Goal: Register for event/course

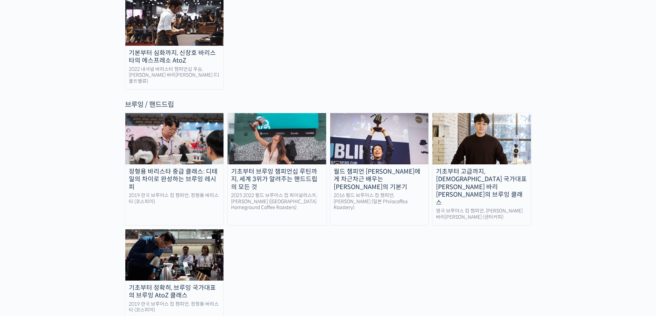
scroll to position [1101, 0]
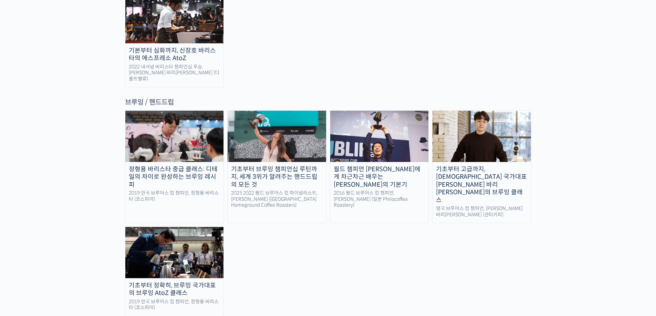
click at [180, 227] on img at bounding box center [174, 252] width 98 height 51
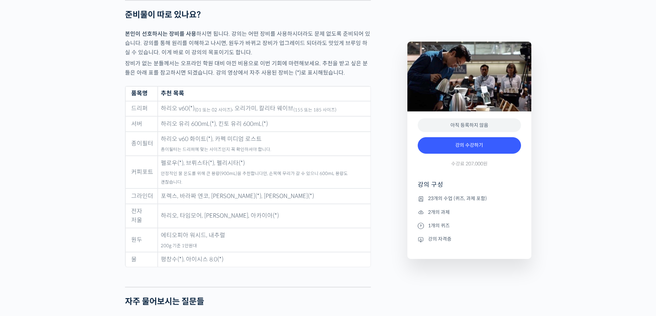
scroll to position [3269, 0]
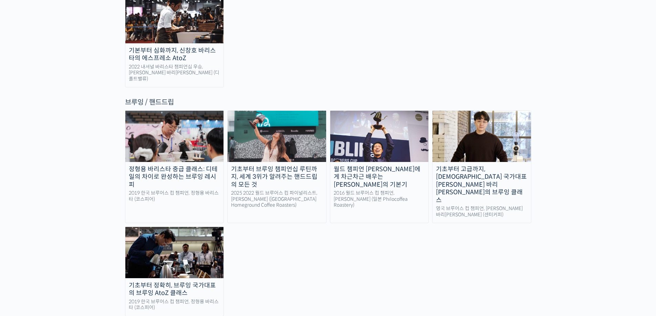
click at [396, 111] on img at bounding box center [379, 136] width 98 height 51
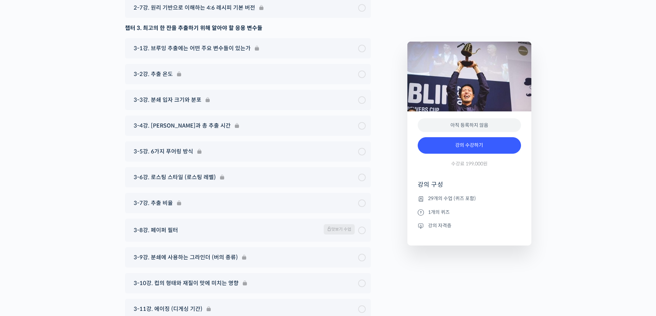
scroll to position [3212, 0]
